Goal: Information Seeking & Learning: Learn about a topic

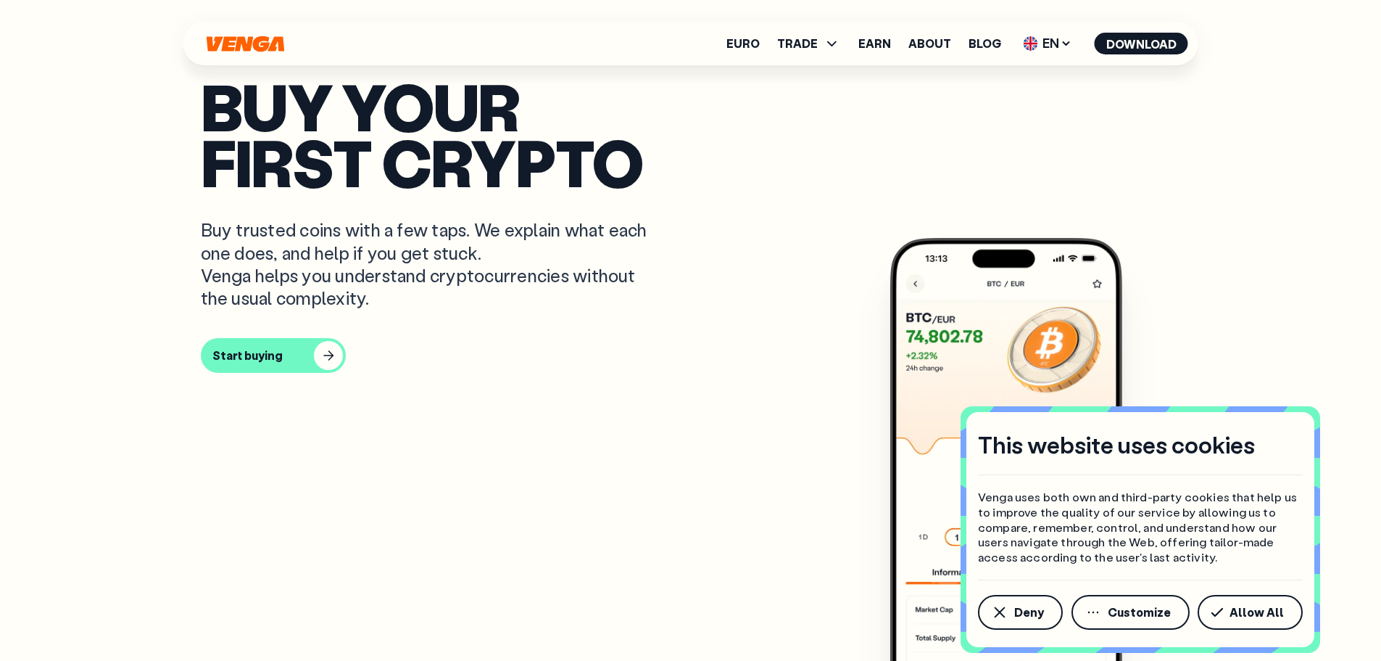
scroll to position [580, 0]
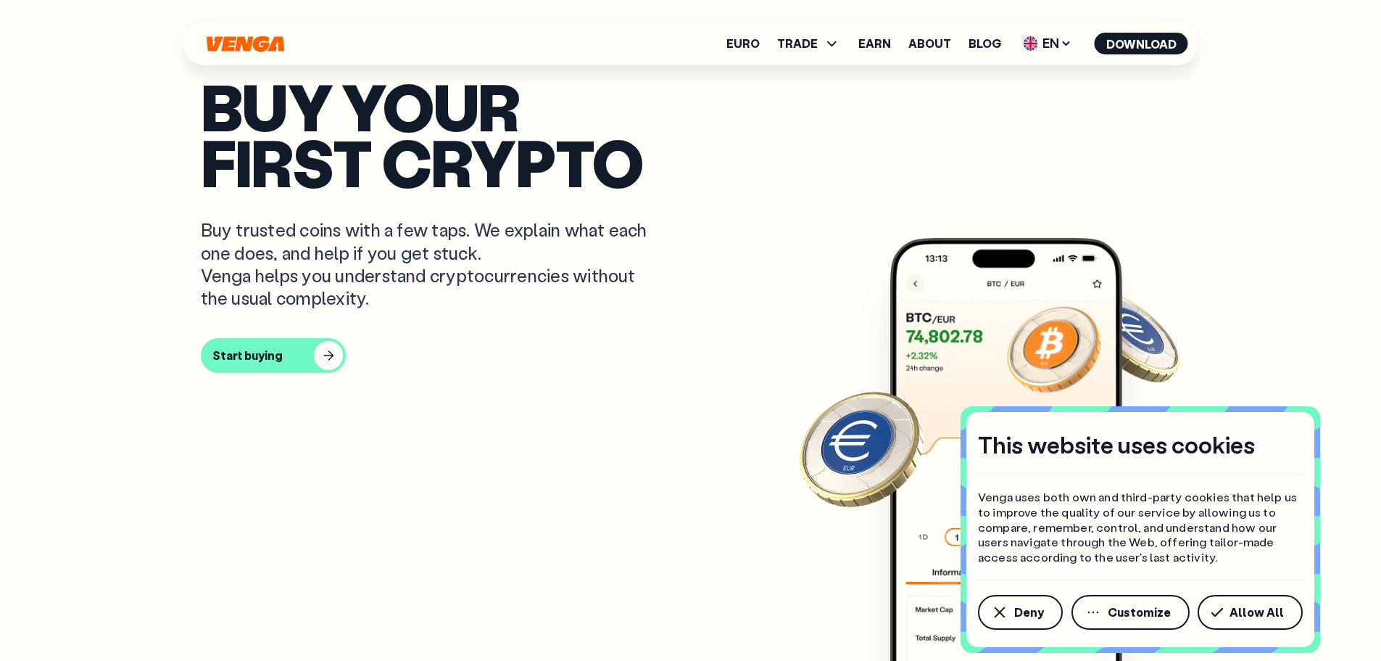
drag, startPoint x: 499, startPoint y: 350, endPoint x: 499, endPoint y: 339, distance: 11.6
click at [499, 309] on p "Buy trusted coins with a few taps. We explain what each one does, and help if y…" at bounding box center [430, 263] width 458 height 91
click at [508, 309] on p "Buy trusted coins with a few taps. We explain what each one does, and help if y…" at bounding box center [430, 263] width 458 height 91
click at [580, 290] on p "Buy trusted coins with a few taps. We explain what each one does, and help if y…" at bounding box center [430, 263] width 458 height 91
click at [738, 334] on article "Buy your first crypto Buy trusted coins with a few taps. We explain what each o…" at bounding box center [691, 358] width 980 height 561
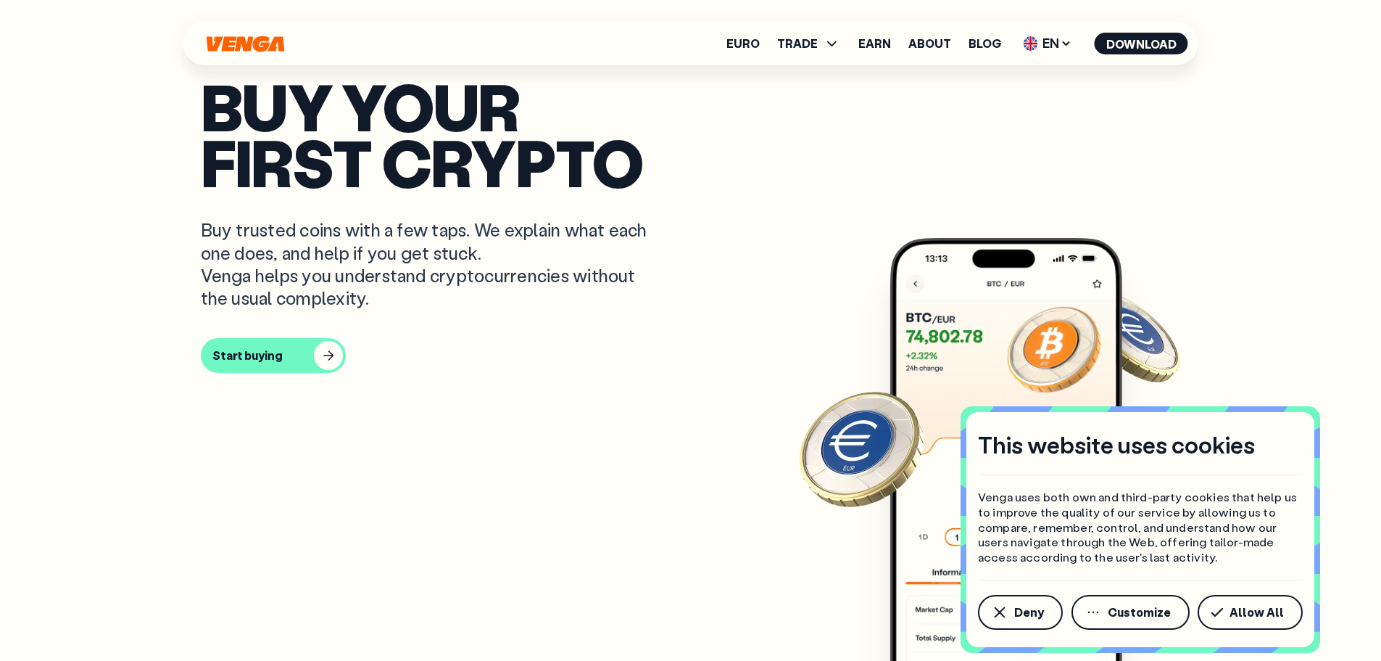
click at [202, 274] on article "Buy your first crypto Buy trusted coins with a few taps. We explain what each o…" at bounding box center [691, 358] width 980 height 561
click at [259, 286] on p "Buy trusted coins with a few taps. We explain what each one does, and help if y…" at bounding box center [430, 263] width 458 height 91
click at [288, 305] on p "Buy trusted coins with a few taps. We explain what each one does, and help if y…" at bounding box center [430, 263] width 458 height 91
drag, startPoint x: 293, startPoint y: 315, endPoint x: 313, endPoint y: 318, distance: 20.6
click at [295, 309] on p "Buy trusted coins with a few taps. We explain what each one does, and help if y…" at bounding box center [430, 263] width 458 height 91
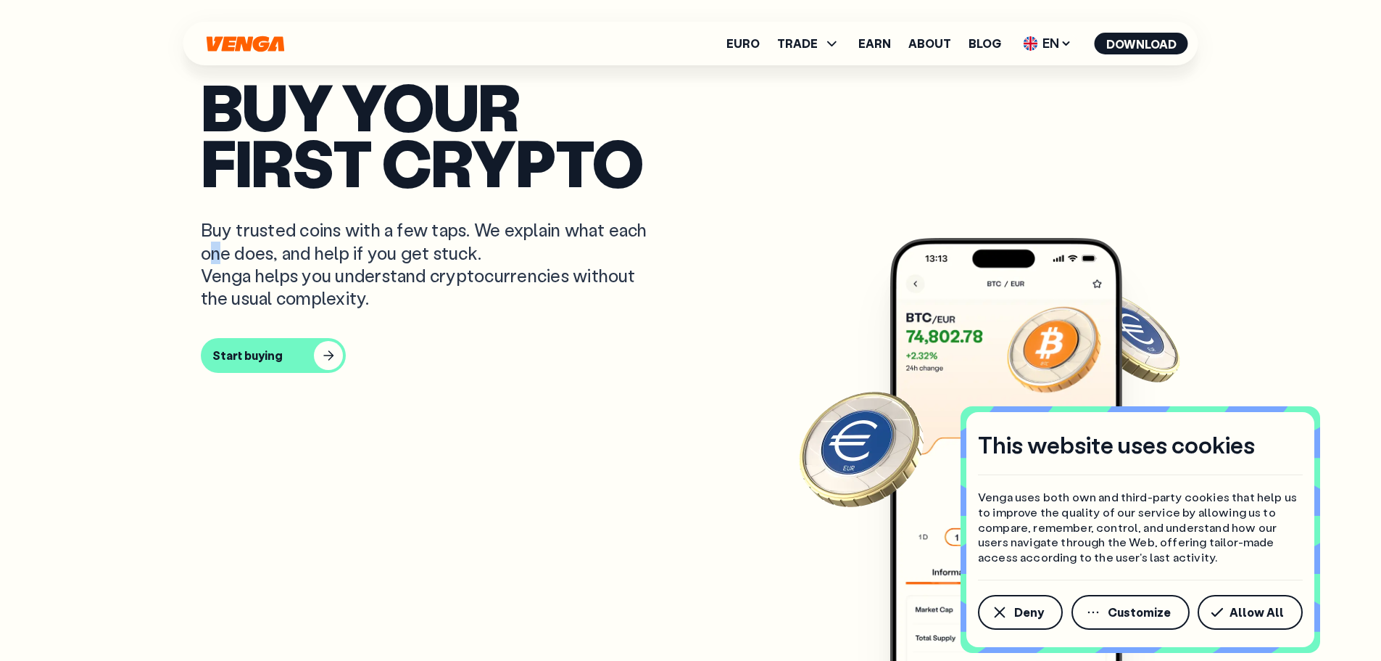
click at [330, 309] on p "Buy trusted coins with a few taps. We explain what each one does, and help if y…" at bounding box center [430, 263] width 458 height 91
drag, startPoint x: 352, startPoint y: 355, endPoint x: 347, endPoint y: 343, distance: 12.4
click at [352, 309] on p "Buy trusted coins with a few taps. We explain what each one does, and help if y…" at bounding box center [430, 263] width 458 height 91
click at [355, 309] on p "Buy trusted coins with a few taps. We explain what each one does, and help if y…" at bounding box center [430, 263] width 458 height 91
